Goal: Information Seeking & Learning: Learn about a topic

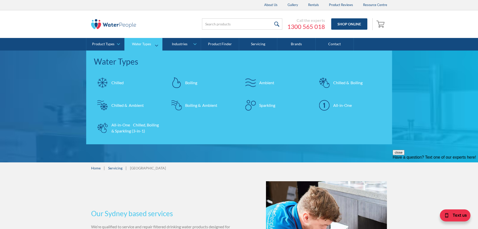
click at [113, 83] on div "Chilled" at bounding box center [118, 83] width 12 height 6
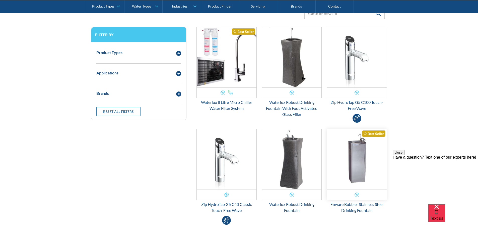
scroll to position [50, 0]
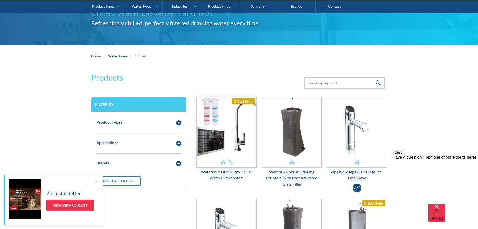
click at [238, 131] on img "Email Form 3" at bounding box center [227, 127] width 60 height 60
